Goal: Find specific page/section: Find specific page/section

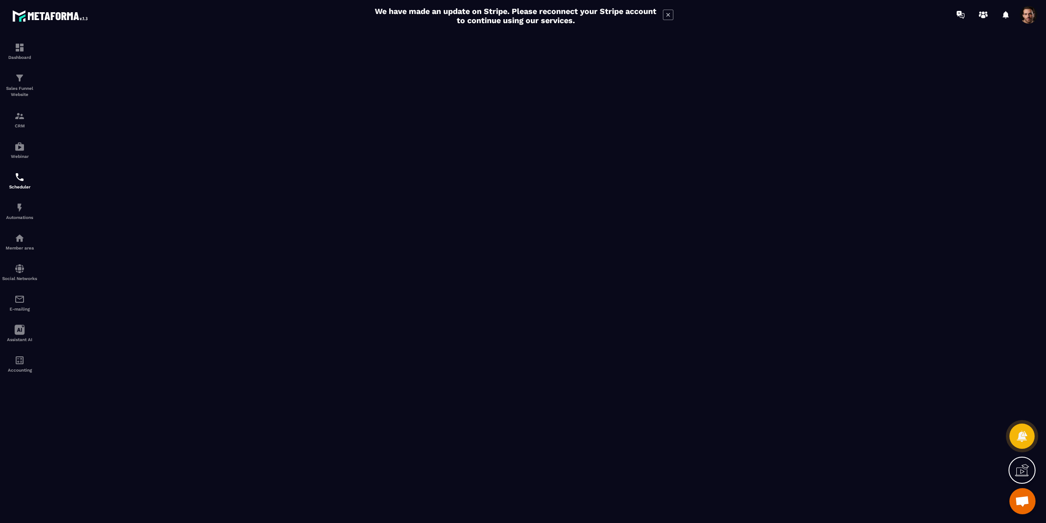
click at [1025, 18] on span at bounding box center [1028, 14] width 17 height 17
click at [14, 129] on link "CRM" at bounding box center [19, 119] width 35 height 31
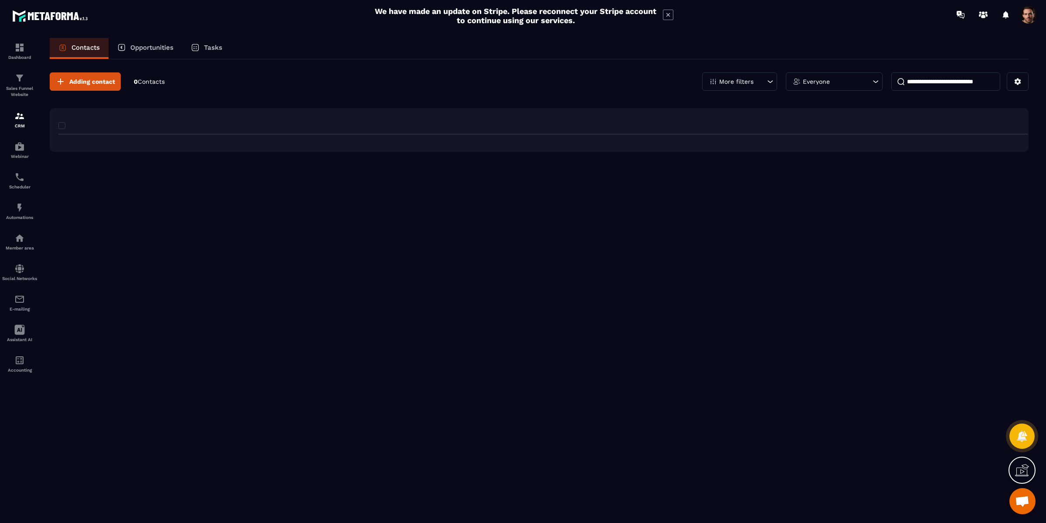
click at [20, 122] on div "CRM" at bounding box center [19, 119] width 35 height 17
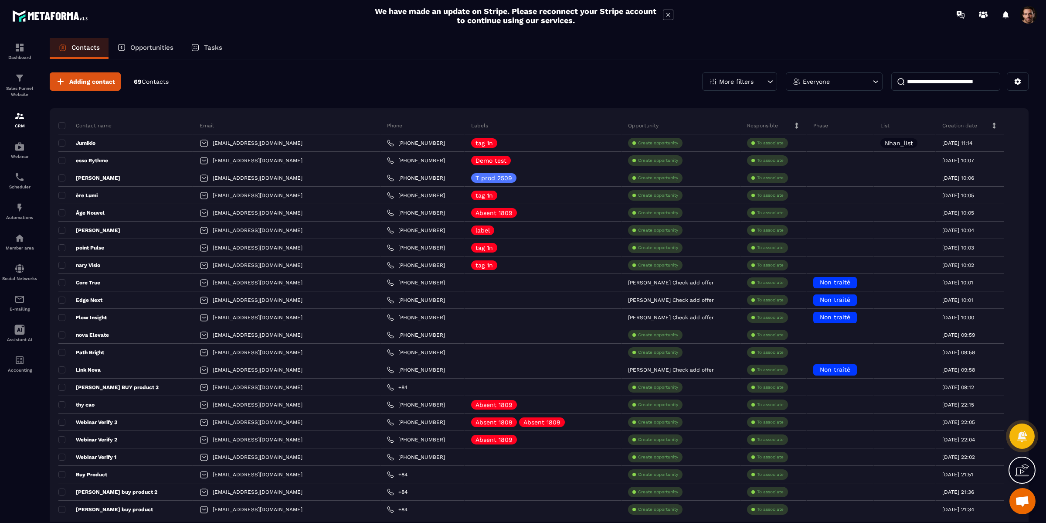
click at [925, 80] on input at bounding box center [945, 81] width 109 height 18
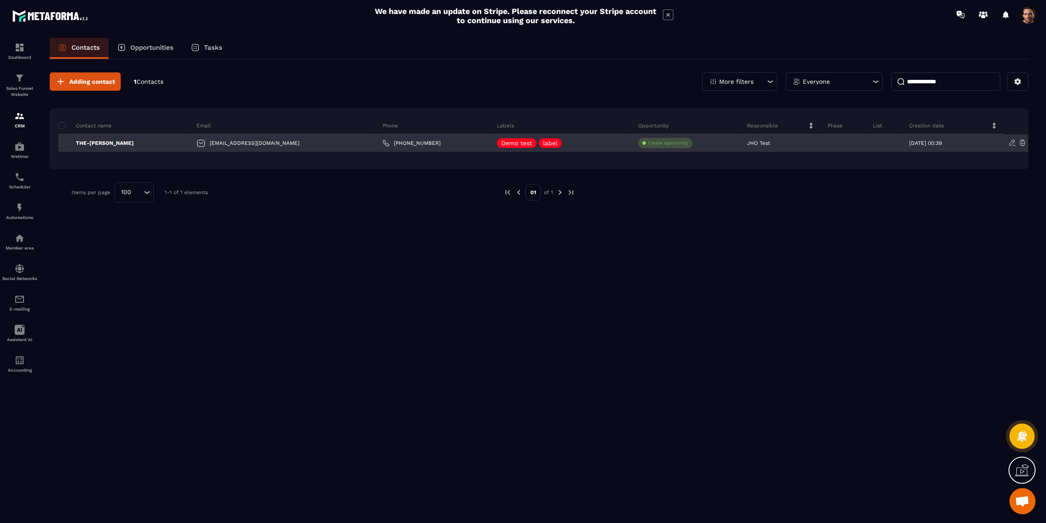
type input "**********"
click at [118, 145] on p "THE-[PERSON_NAME]" at bounding box center [95, 142] width 75 height 7
